Goal: Find contact information: Find contact information

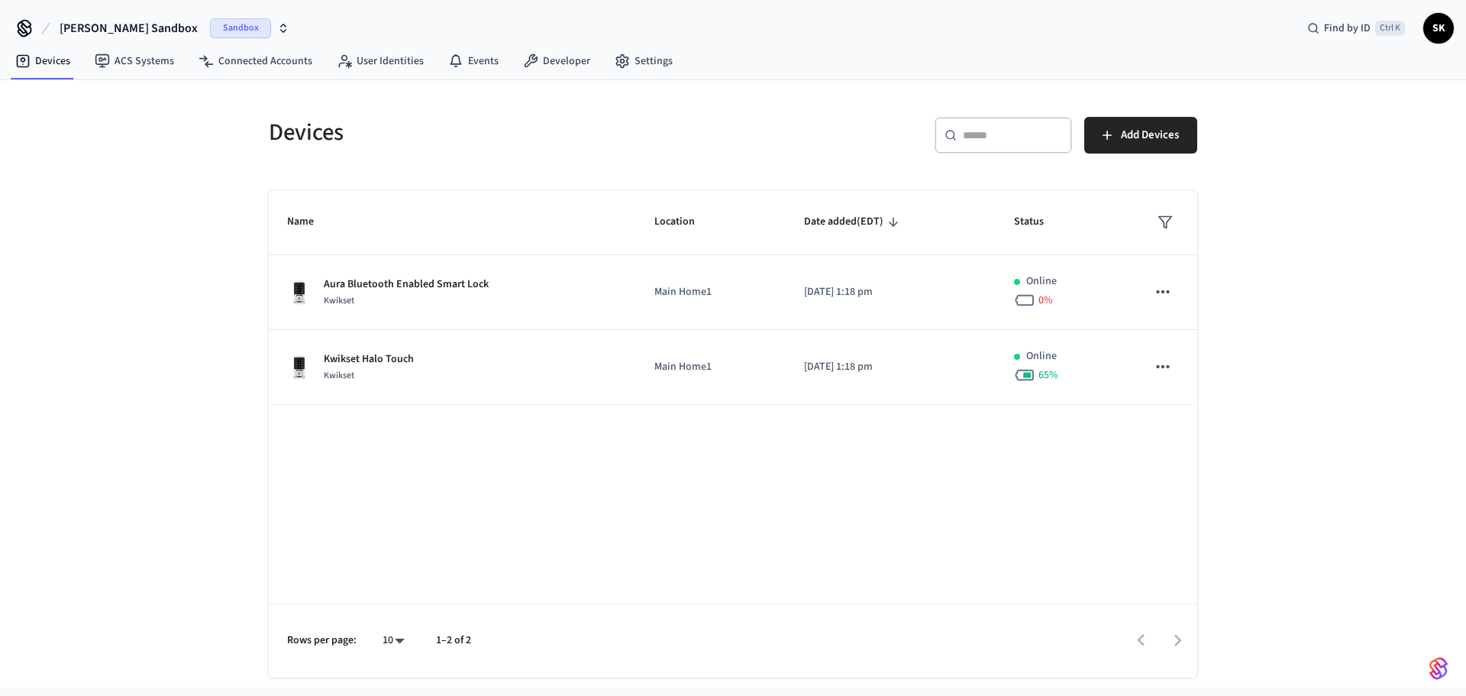
click at [160, 199] on div "Devices ​ ​ Add Devices Name Location Date added (EDT) Status Aura Bluetooth En…" at bounding box center [733, 383] width 1466 height 607
click at [1436, 26] on span "SK" at bounding box center [1438, 28] width 27 height 27
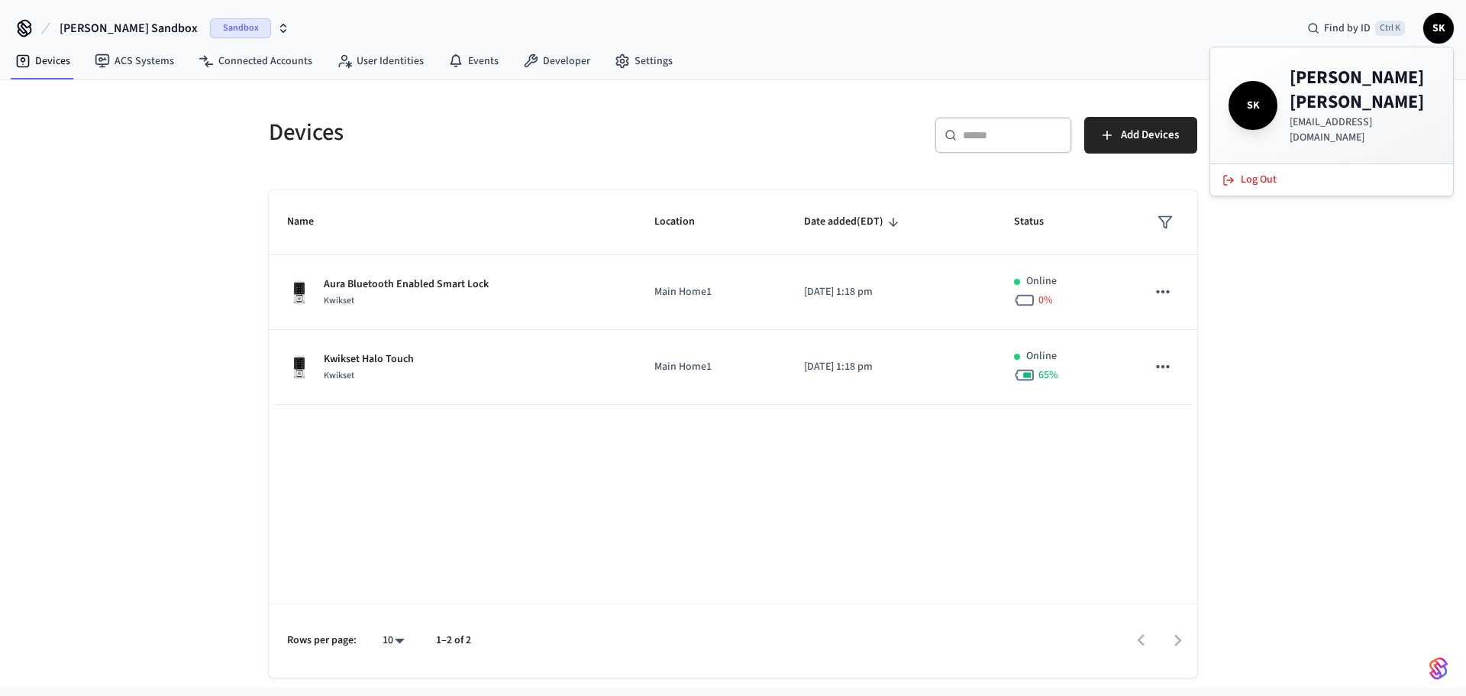
click at [1168, 39] on div "Shanmugam's Sandbox Sandbox Find by ID Ctrl K SK" at bounding box center [733, 22] width 1466 height 44
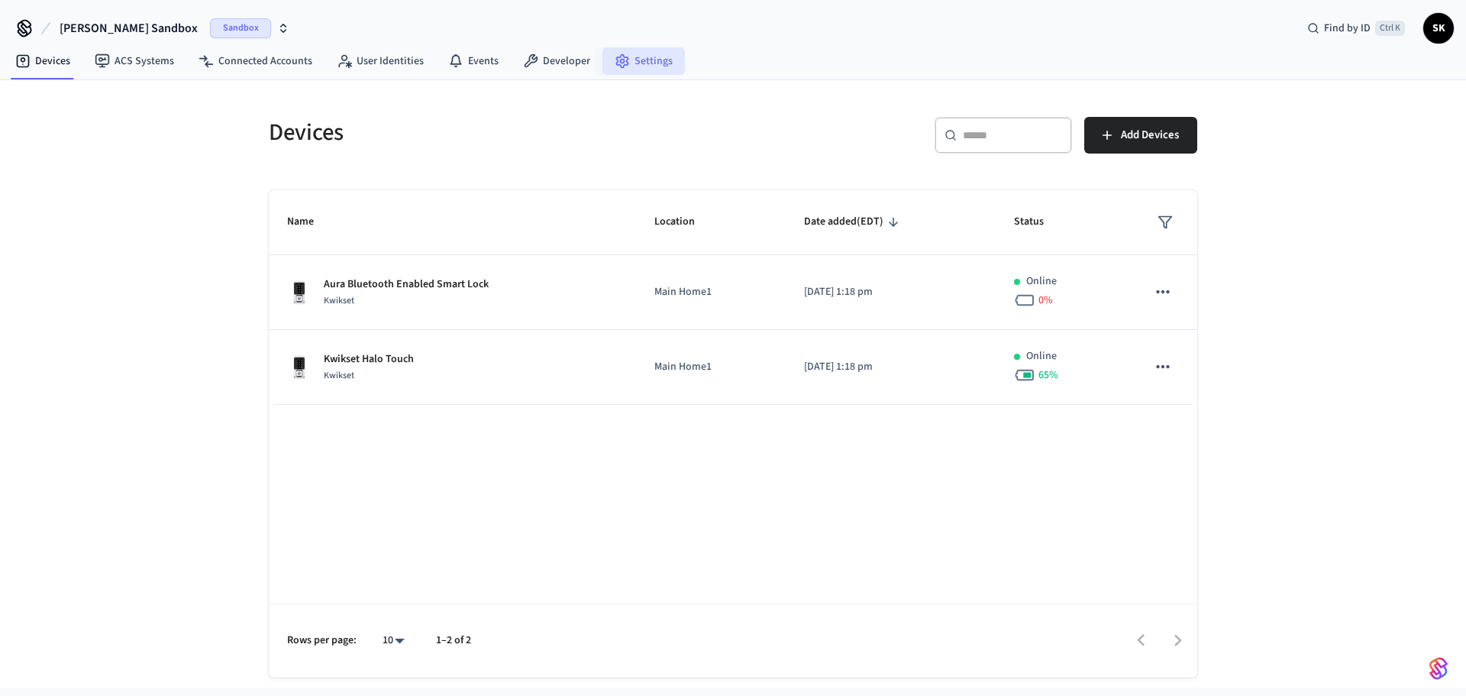
click at [641, 66] on link "Settings" at bounding box center [644, 60] width 82 height 27
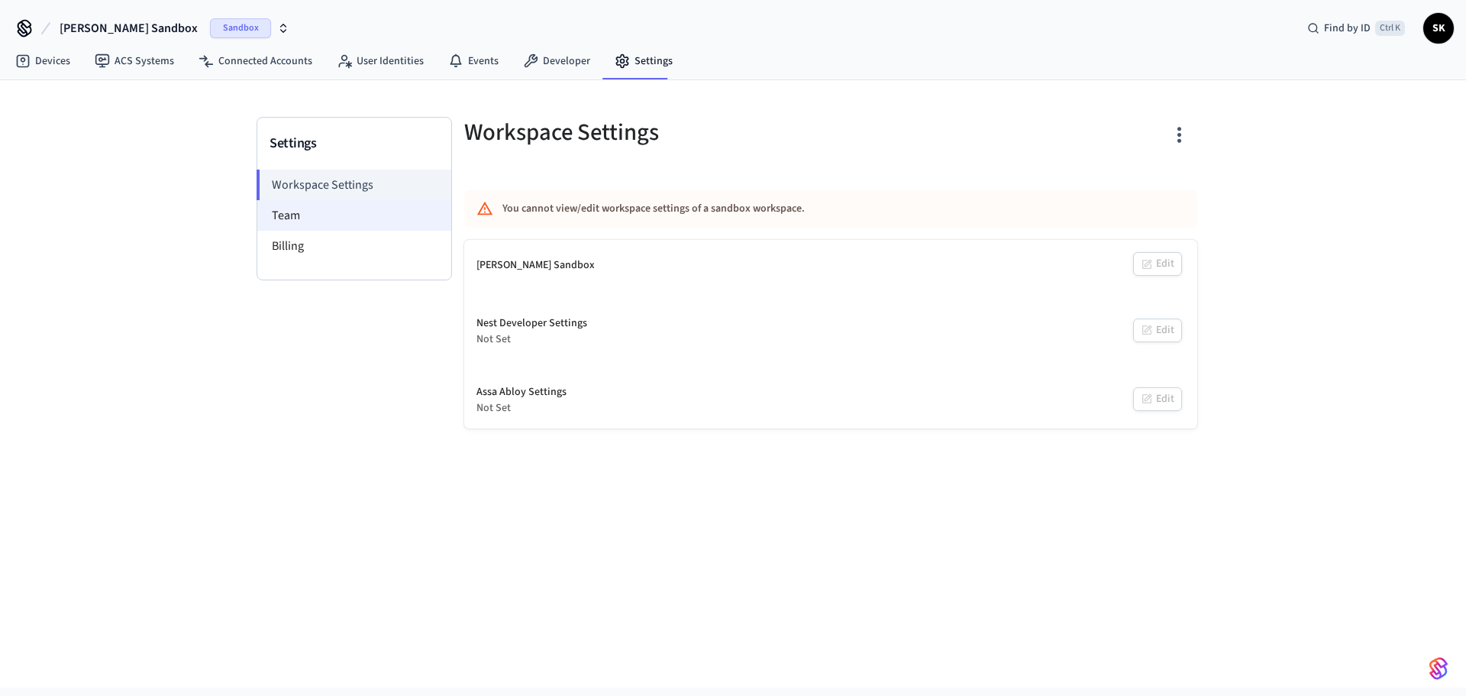
click at [289, 222] on li "Team" at bounding box center [354, 215] width 194 height 31
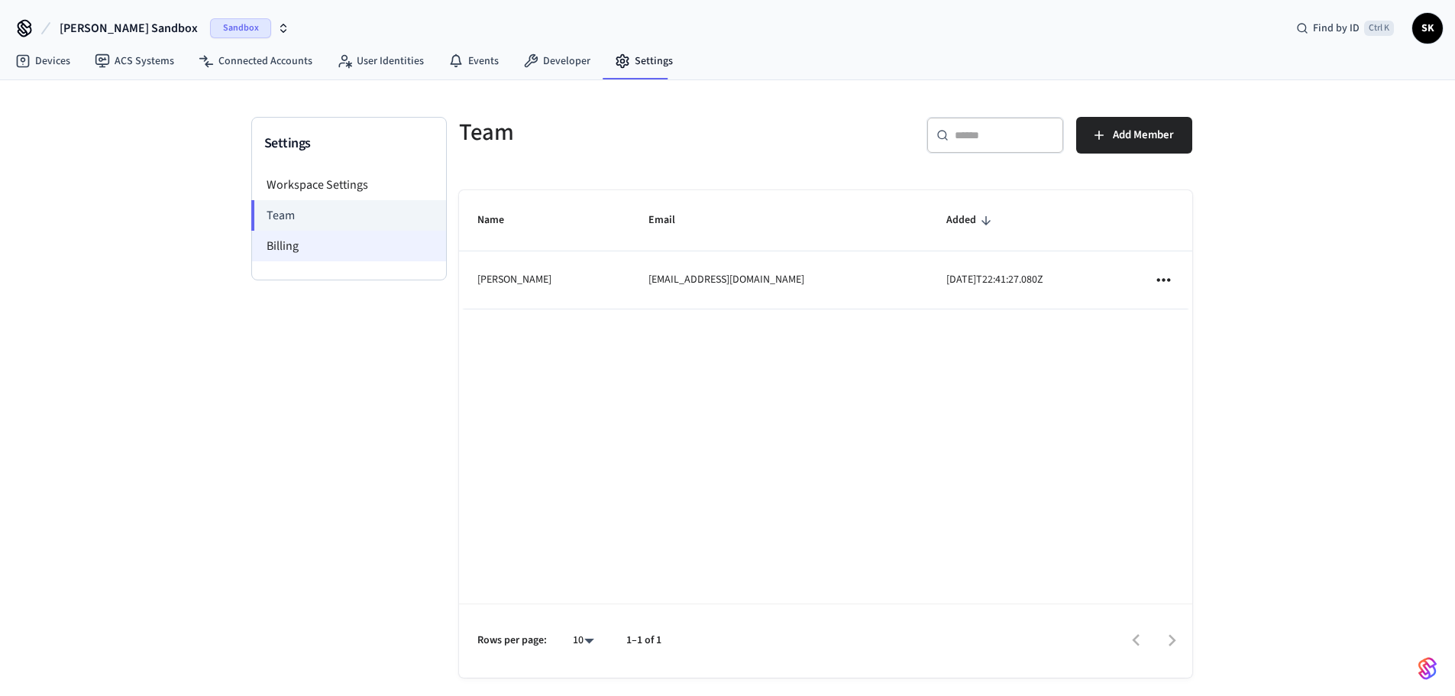
click at [292, 243] on li "Billing" at bounding box center [349, 246] width 194 height 31
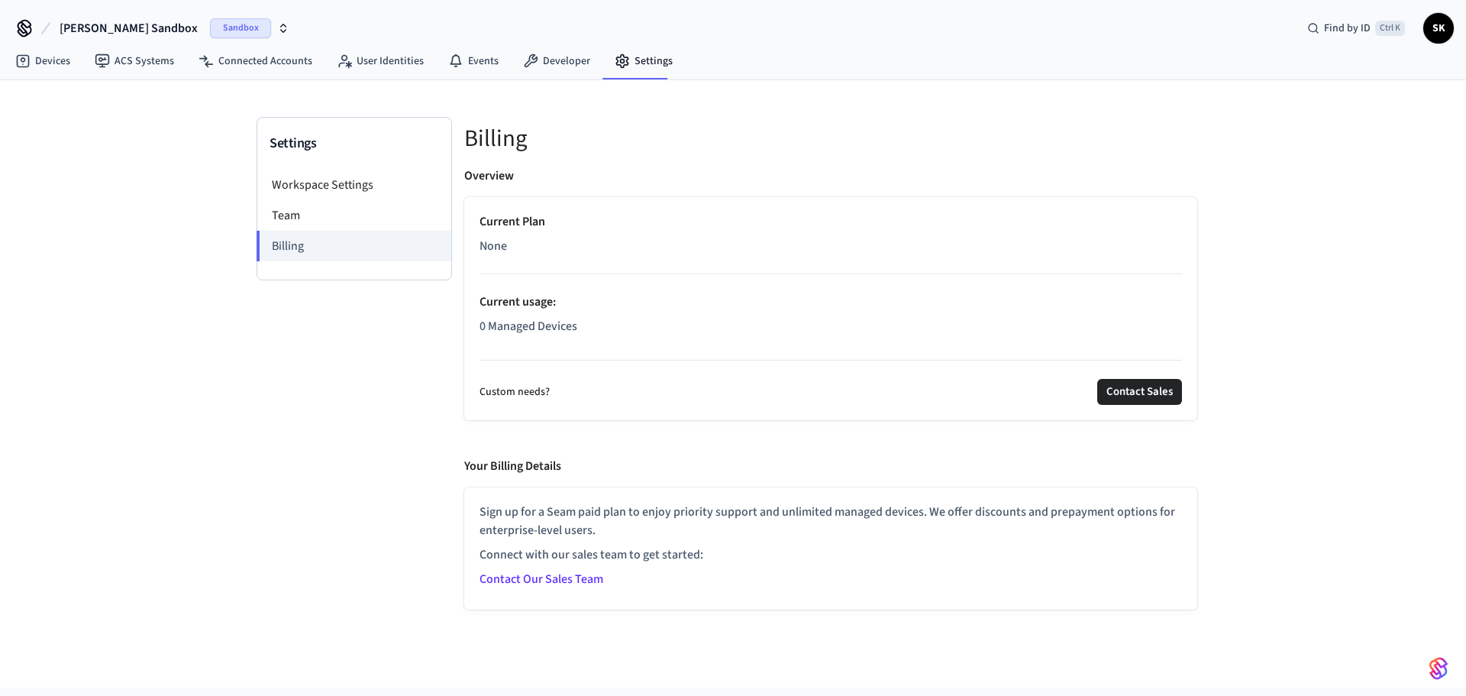
click at [540, 580] on link "Contact Our Sales Team" at bounding box center [542, 578] width 124 height 17
